Goal: Use online tool/utility: Utilize a website feature to perform a specific function

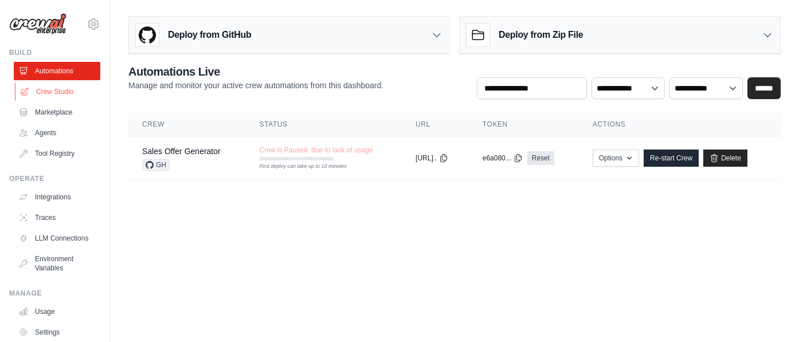
click at [56, 87] on link "Crew Studio" at bounding box center [58, 92] width 87 height 18
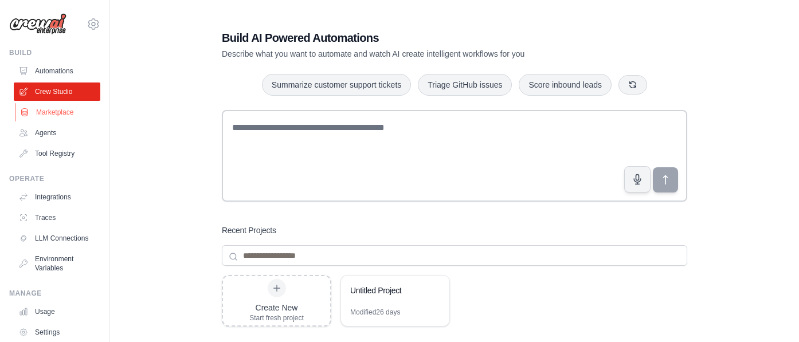
click at [52, 104] on link "Marketplace" at bounding box center [58, 112] width 87 height 18
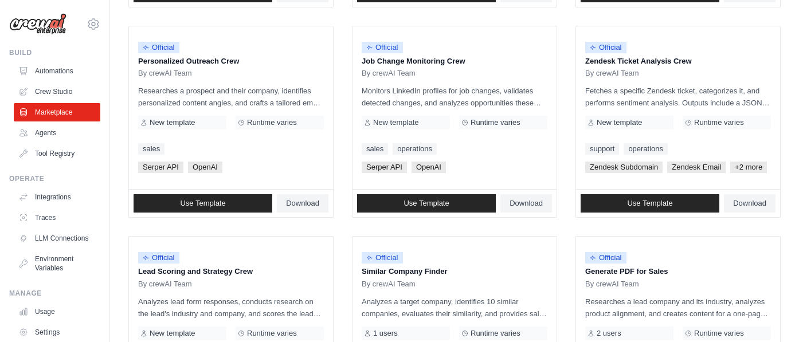
scroll to position [535, 0]
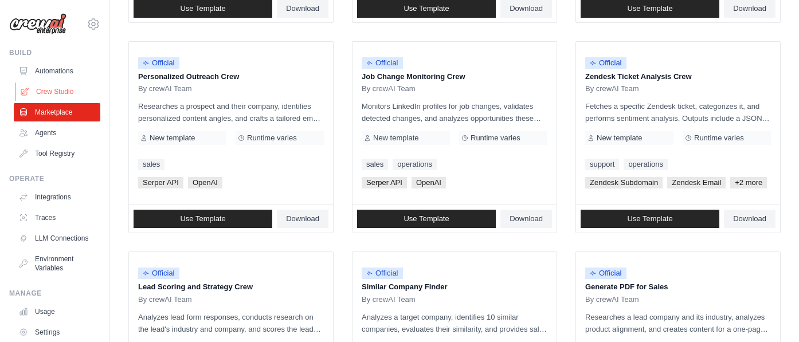
click at [57, 83] on link "Crew Studio" at bounding box center [58, 92] width 87 height 18
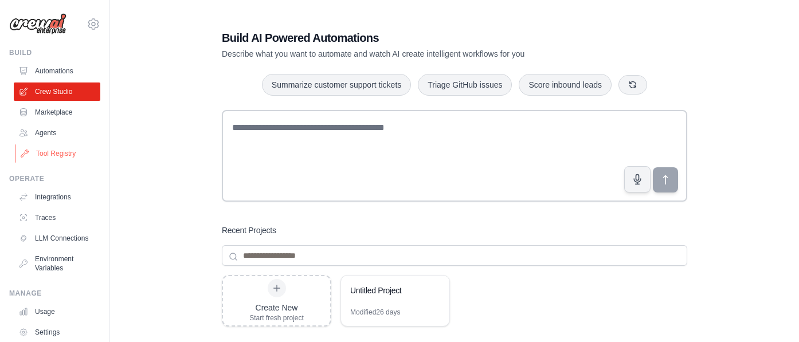
click at [46, 150] on link "Tool Registry" at bounding box center [58, 153] width 87 height 18
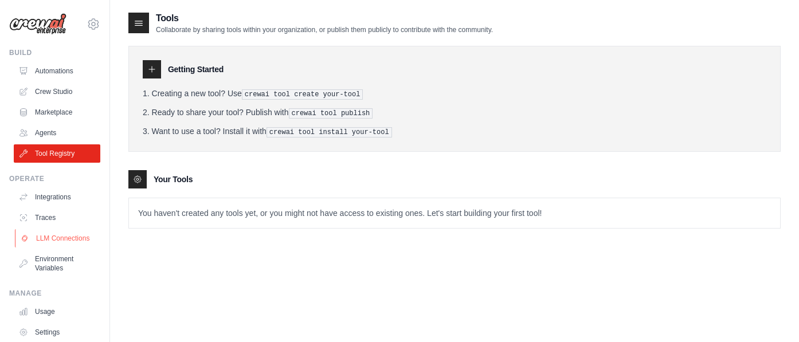
scroll to position [60, 0]
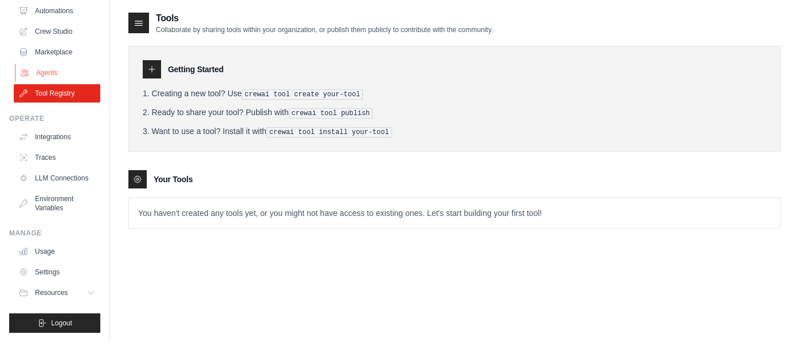
click at [55, 74] on link "Agents" at bounding box center [58, 73] width 87 height 18
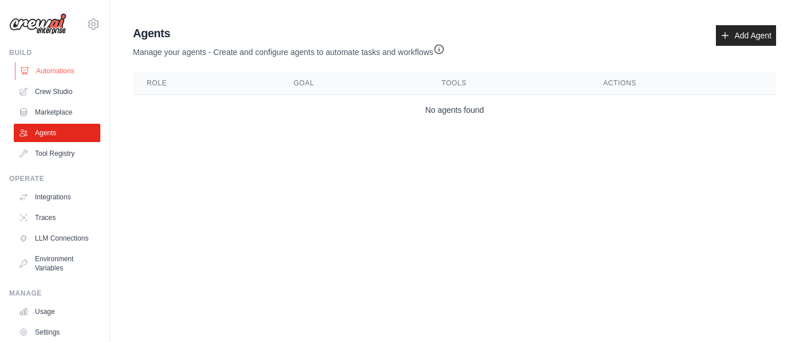
click at [67, 75] on link "Automations" at bounding box center [58, 71] width 87 height 18
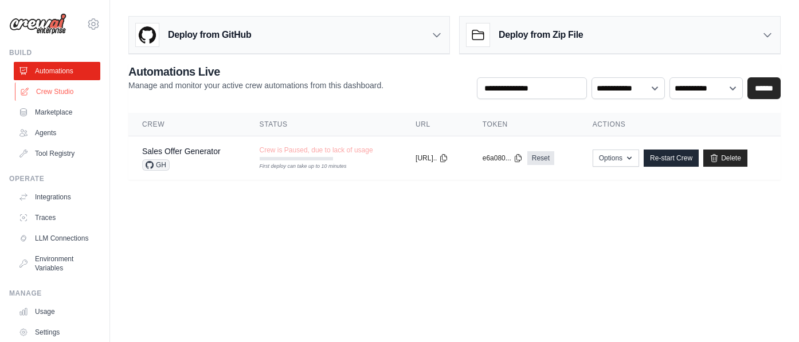
click at [64, 90] on link "Crew Studio" at bounding box center [58, 92] width 87 height 18
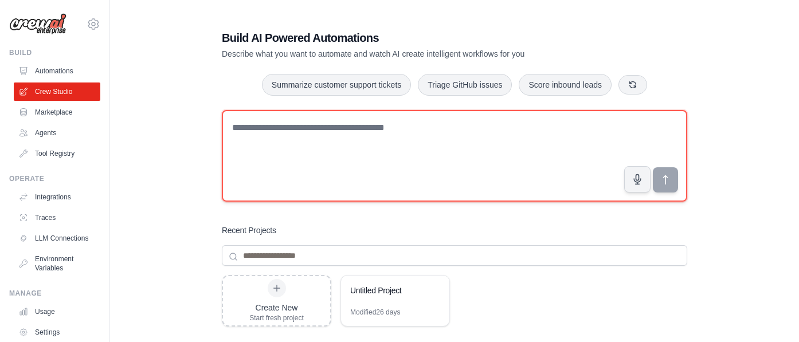
click at [363, 134] on textarea at bounding box center [454, 156] width 465 height 92
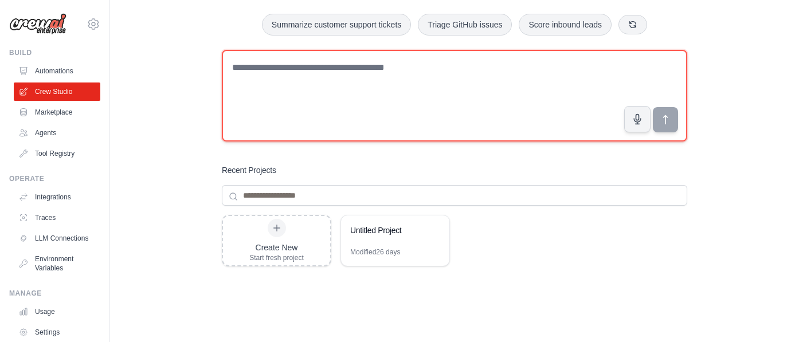
scroll to position [61, 0]
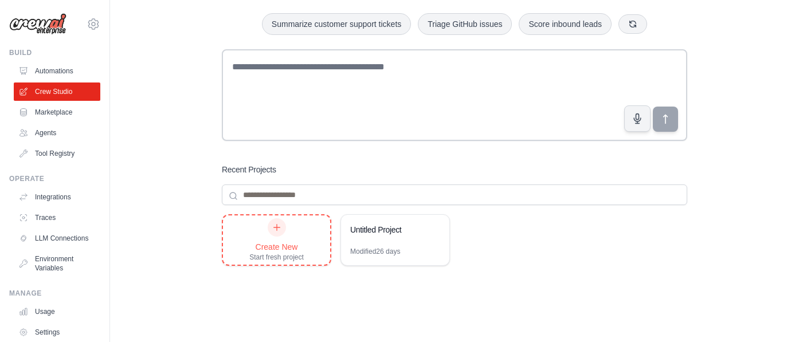
click at [267, 250] on div "Create New" at bounding box center [276, 246] width 54 height 11
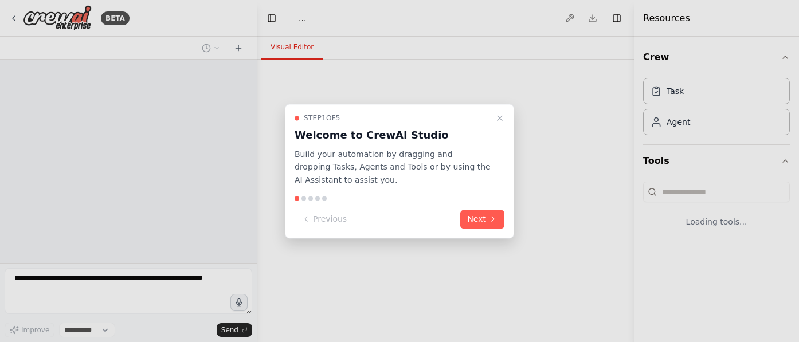
select select "****"
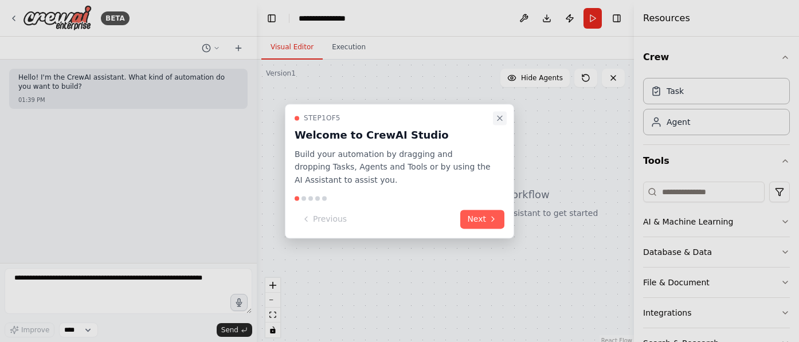
click at [495, 114] on icon "Close walkthrough" at bounding box center [499, 118] width 9 height 9
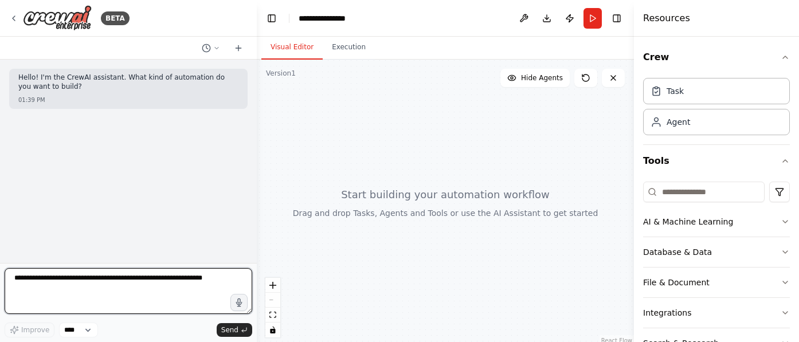
click at [148, 271] on textarea at bounding box center [129, 291] width 248 height 46
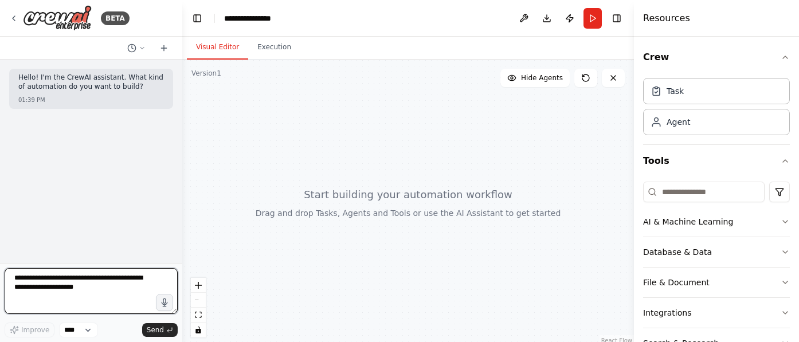
drag, startPoint x: 256, startPoint y: 190, endPoint x: 182, endPoint y: 185, distance: 73.6
click at [182, 185] on div "**********" at bounding box center [399, 171] width 799 height 342
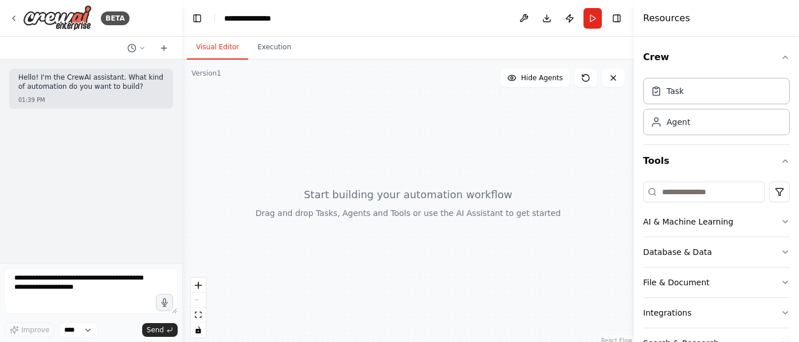
click at [122, 194] on div "Hello! I'm the CrewAI assistant. What kind of automation do you want to build? …" at bounding box center [91, 162] width 182 height 204
click at [84, 328] on select "****" at bounding box center [78, 330] width 39 height 15
click at [275, 41] on button "Execution" at bounding box center [274, 48] width 52 height 24
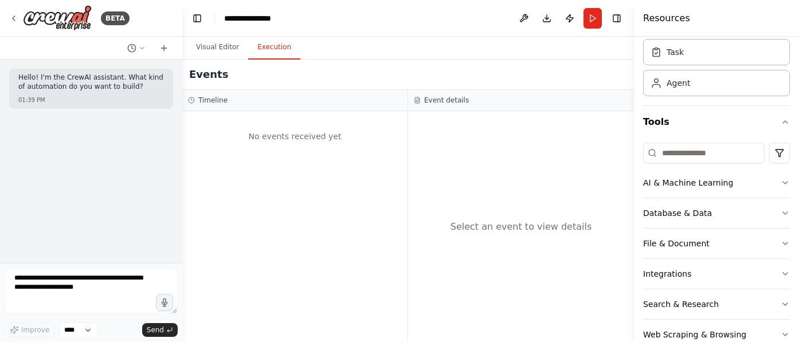
scroll to position [41, 0]
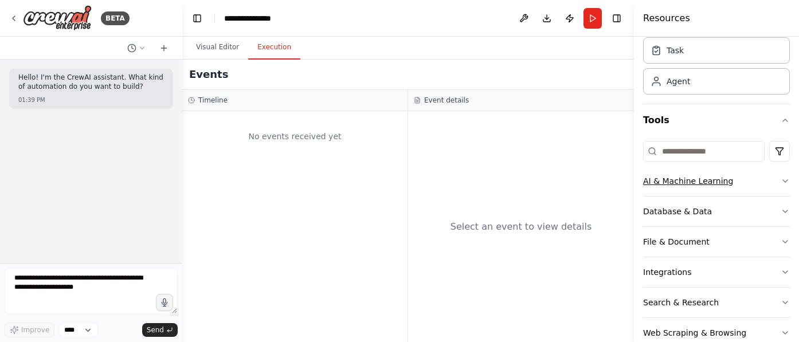
click at [686, 181] on div "AI & Machine Learning" at bounding box center [688, 180] width 90 height 11
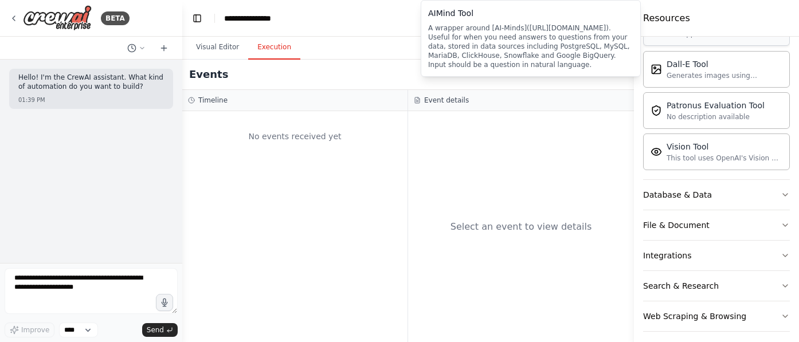
scroll to position [236, 0]
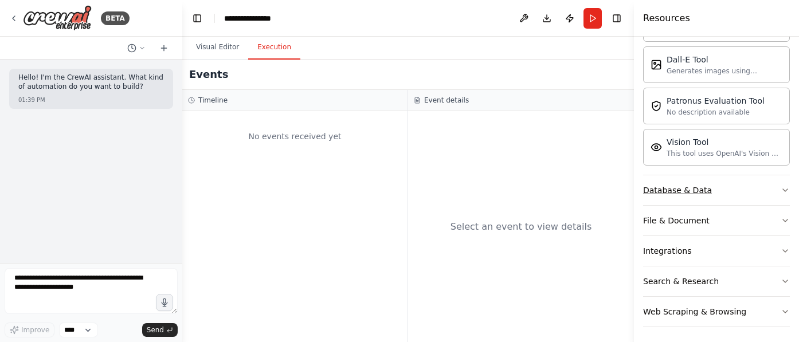
click at [698, 191] on div "Database & Data" at bounding box center [677, 190] width 69 height 11
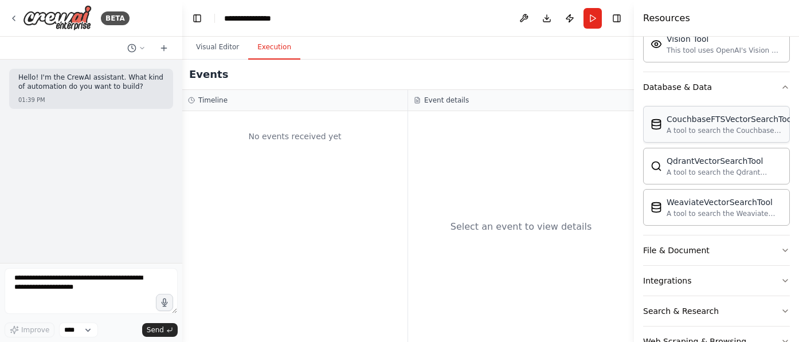
scroll to position [353, 0]
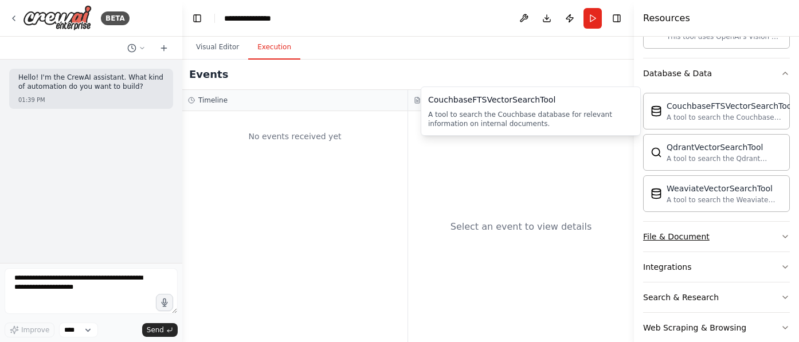
click at [727, 234] on button "File & Document" at bounding box center [716, 237] width 147 height 30
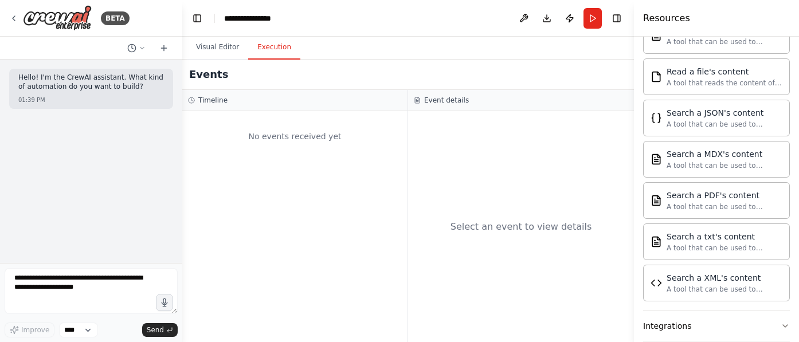
scroll to position [712, 0]
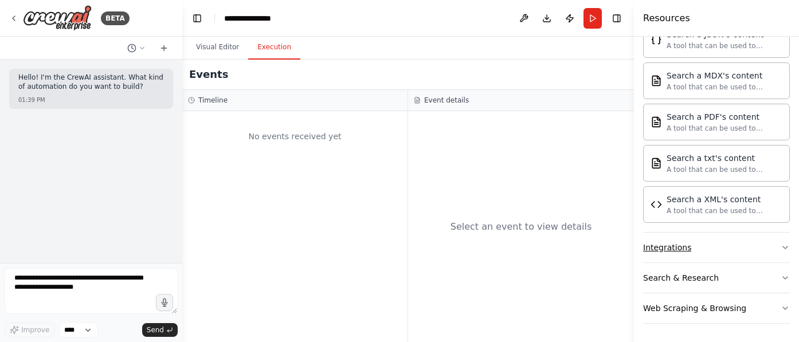
click at [727, 247] on button "Integrations" at bounding box center [716, 248] width 147 height 30
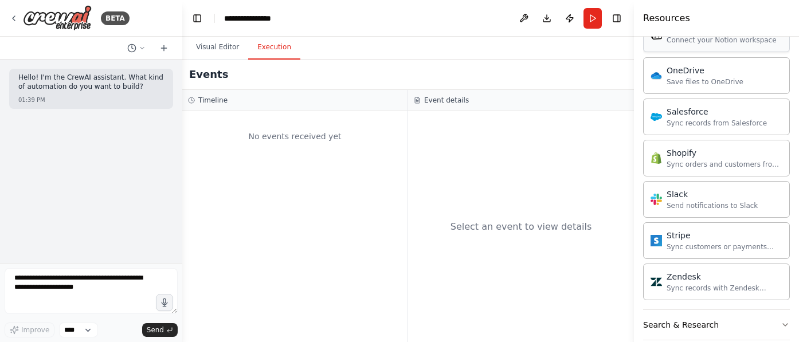
scroll to position [1588, 0]
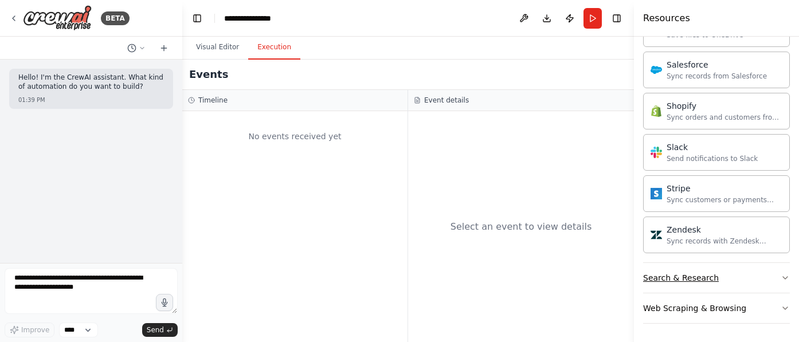
click at [731, 288] on button "Search & Research" at bounding box center [716, 278] width 147 height 30
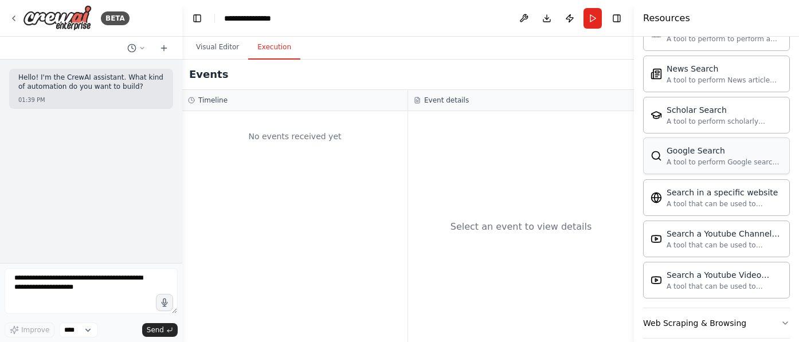
scroll to position [2175, 0]
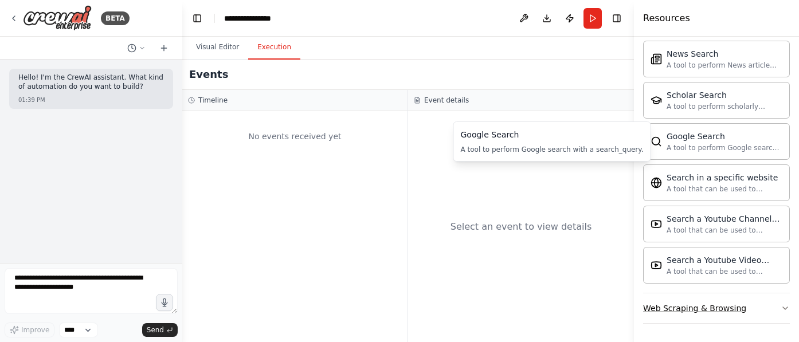
click at [678, 303] on div "Web Scraping & Browsing" at bounding box center [694, 308] width 103 height 11
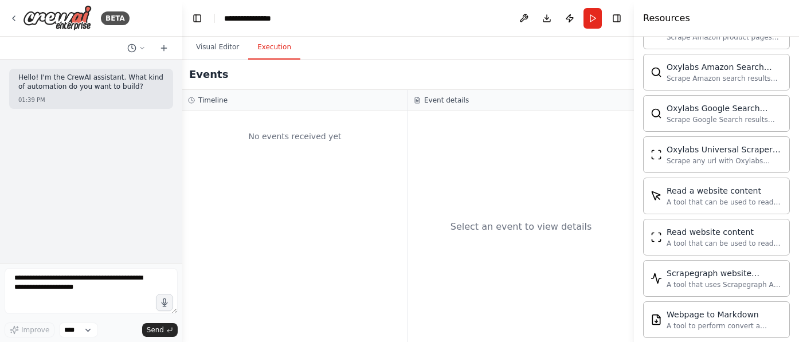
scroll to position [2803, 0]
